Goal: Find specific fact: Find contact information

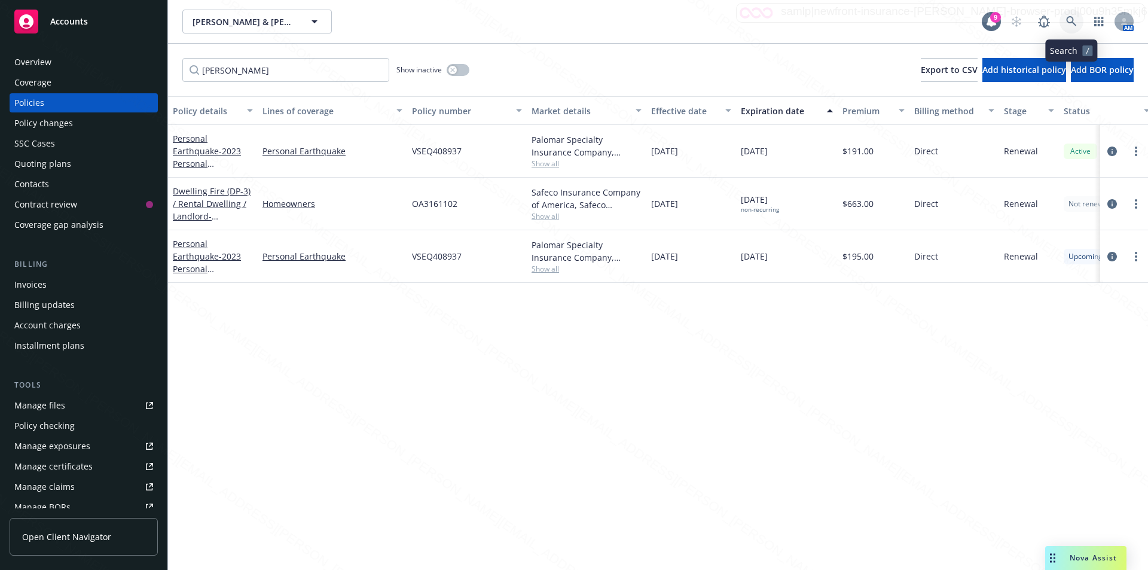
click at [1072, 18] on icon at bounding box center [1071, 21] width 10 height 10
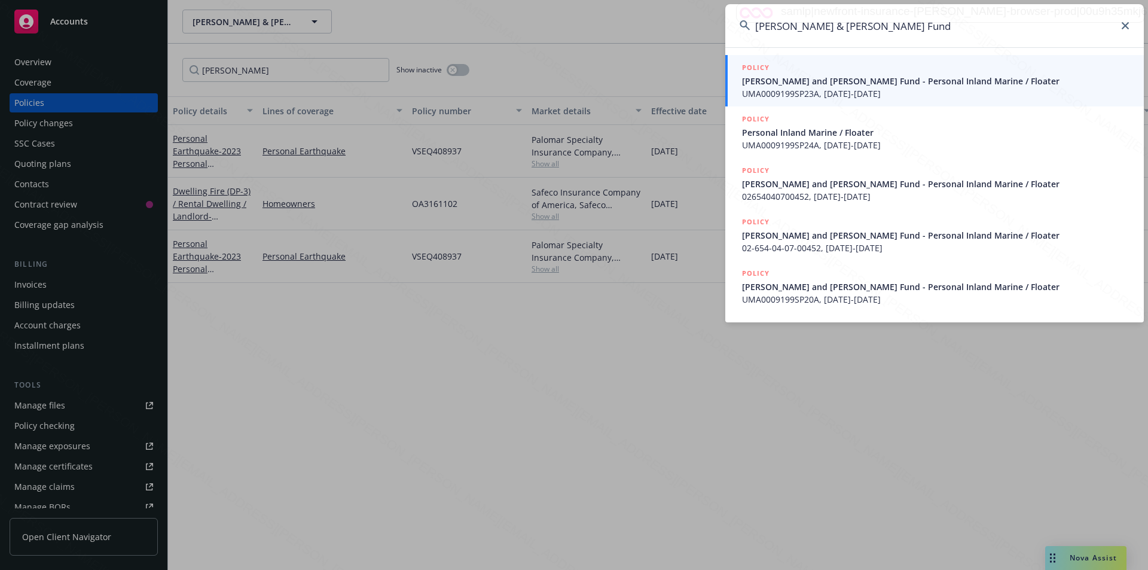
type input "[PERSON_NAME] & [PERSON_NAME] Fund"
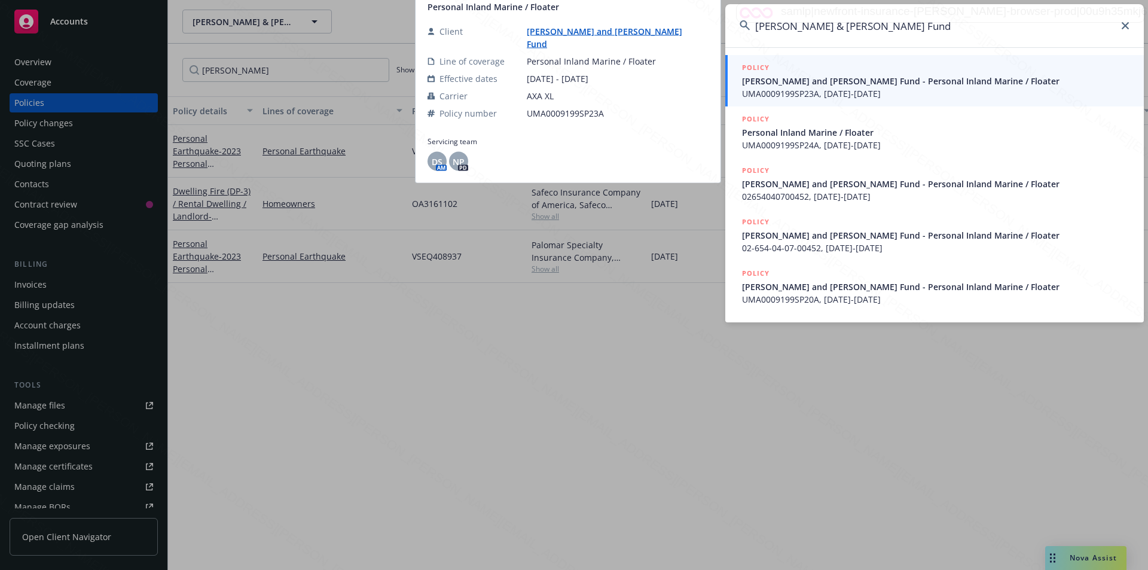
click at [769, 81] on span "[PERSON_NAME] and [PERSON_NAME] Fund - Personal Inland Marine / Floater" at bounding box center [935, 81] width 387 height 13
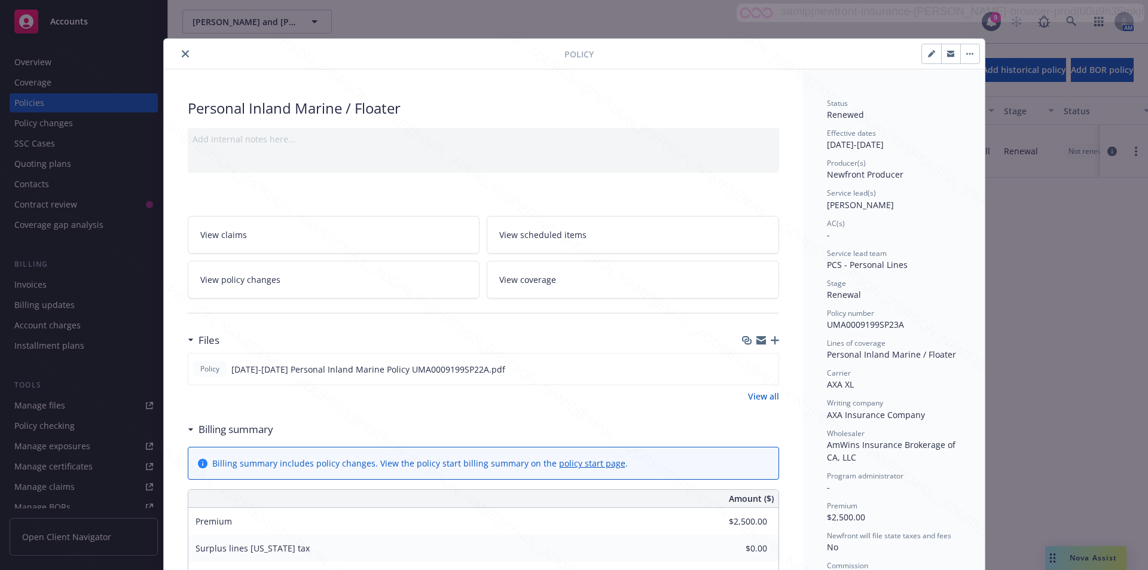
click at [182, 53] on icon "close" at bounding box center [185, 53] width 7 height 7
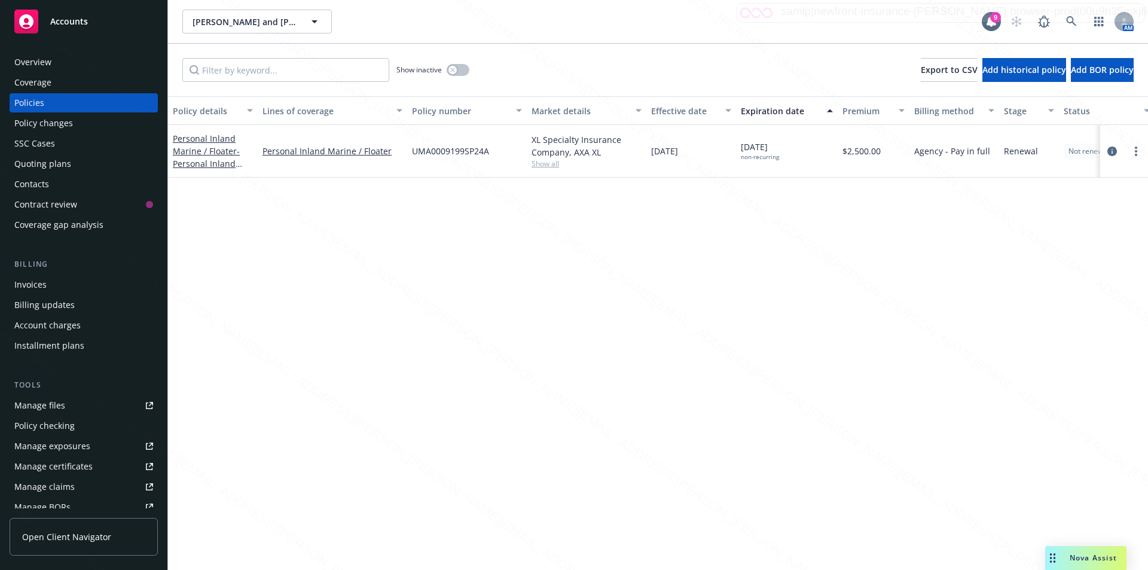
click at [46, 61] on div "Overview" at bounding box center [32, 62] width 37 height 19
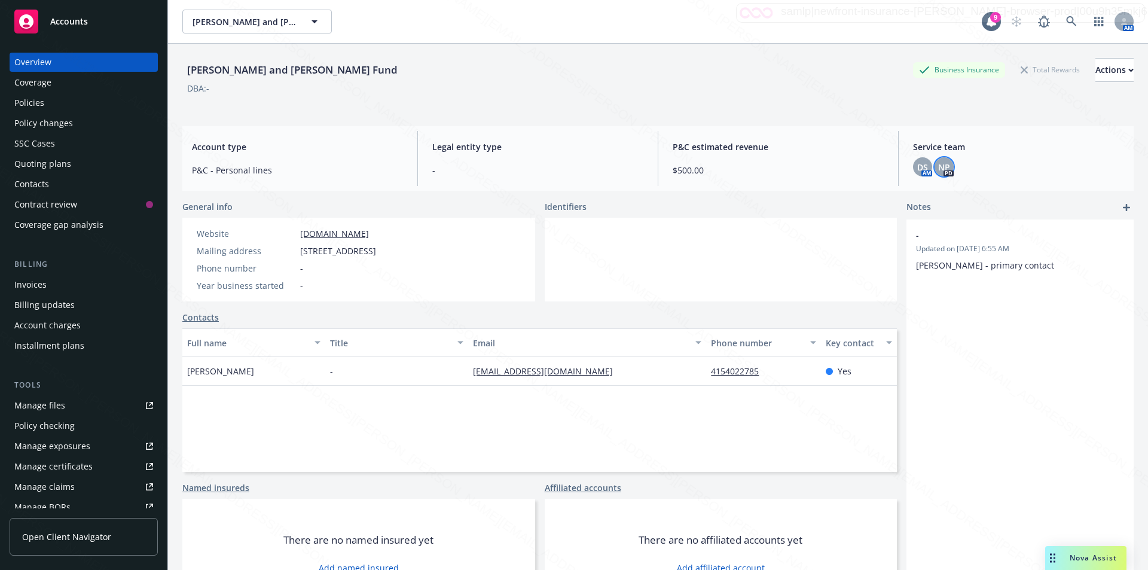
click at [938, 166] on span "NP" at bounding box center [944, 167] width 12 height 13
click at [776, 94] on div "DBA: -" at bounding box center [657, 88] width 951 height 13
drag, startPoint x: 535, startPoint y: 377, endPoint x: 469, endPoint y: 374, distance: 66.4
click at [469, 374] on div "[EMAIL_ADDRESS][DOMAIN_NAME]" at bounding box center [587, 371] width 238 height 29
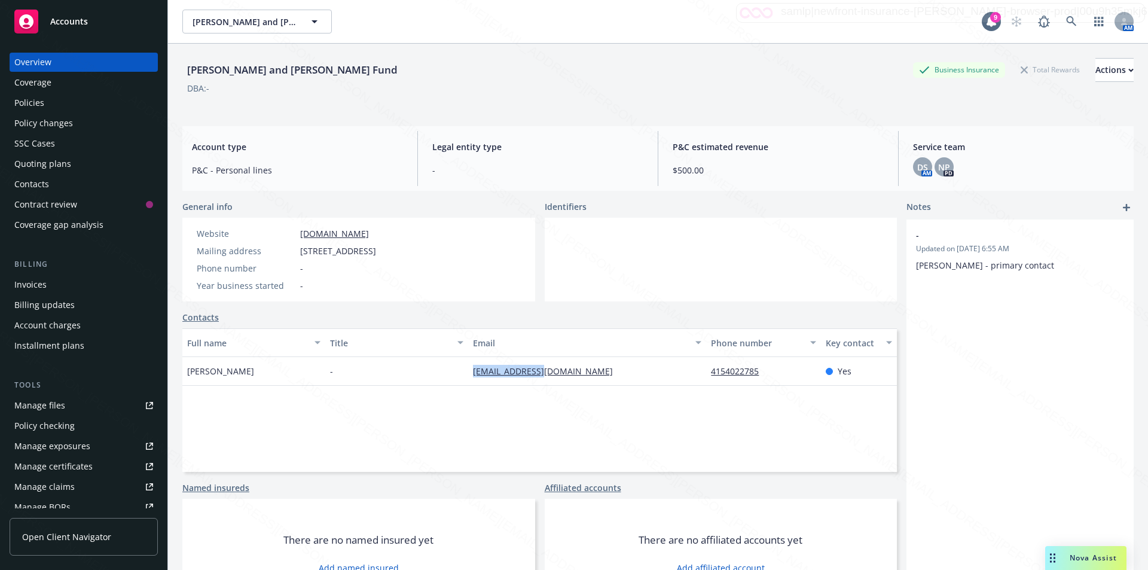
copy link "[EMAIL_ADDRESS][DOMAIN_NAME]"
click at [29, 105] on div "Policies" at bounding box center [29, 102] width 30 height 19
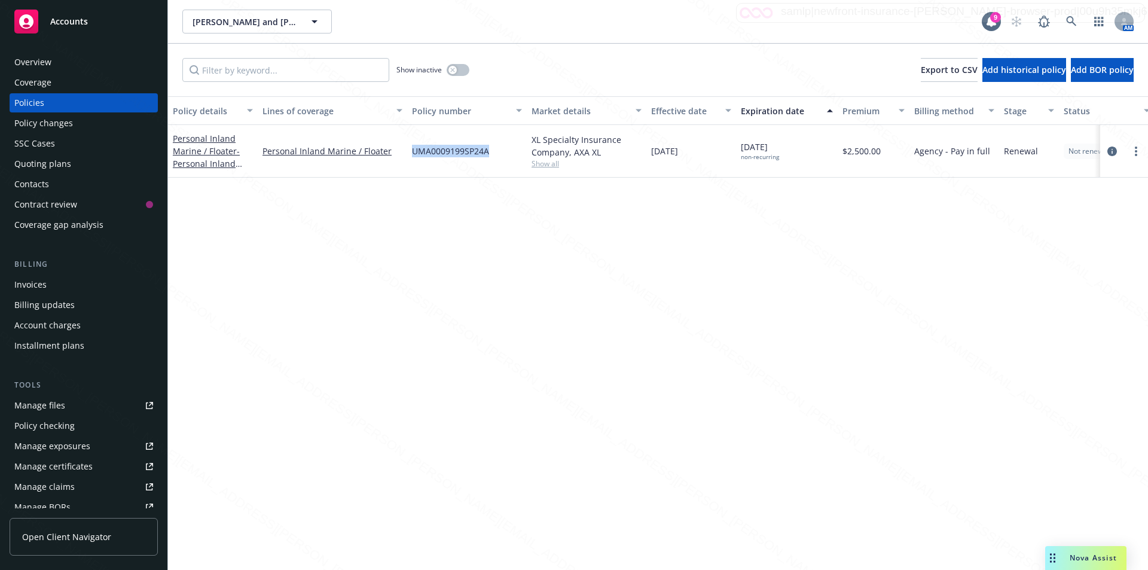
drag, startPoint x: 495, startPoint y: 152, endPoint x: 412, endPoint y: 145, distance: 82.8
click at [412, 145] on div "UMA0009199SP24A" at bounding box center [467, 151] width 120 height 53
copy span "UMA0009199SP24A"
click at [35, 60] on div "Overview" at bounding box center [32, 62] width 37 height 19
